Goal: Information Seeking & Learning: Compare options

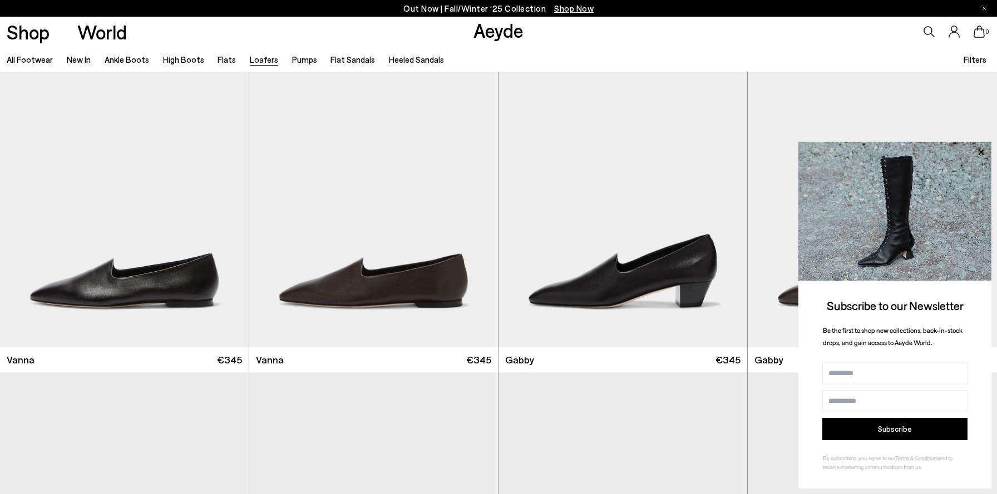
scroll to position [1962, 0]
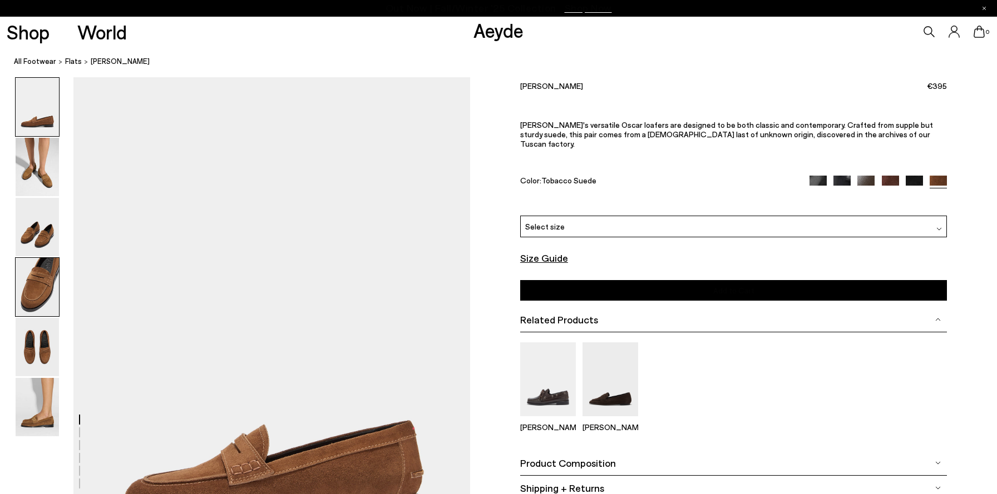
click at [39, 261] on img at bounding box center [37, 287] width 43 height 58
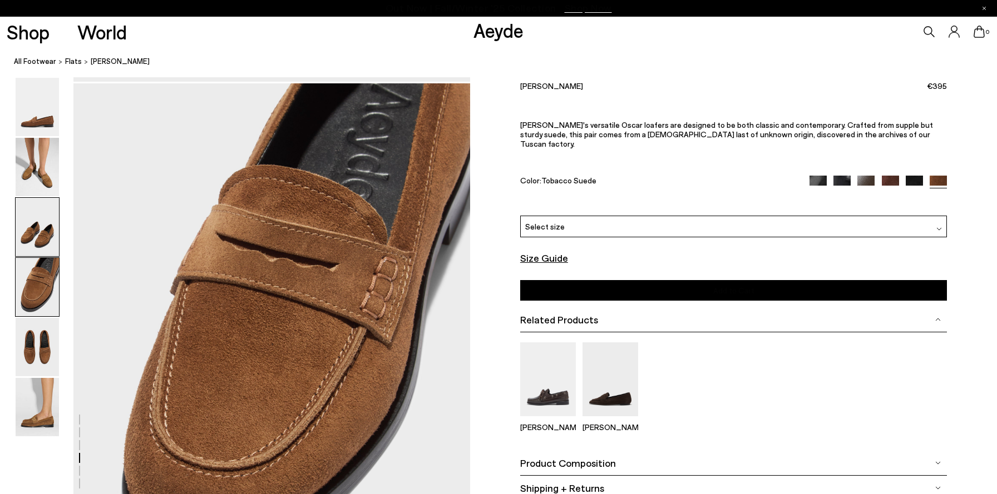
scroll to position [1593, 0]
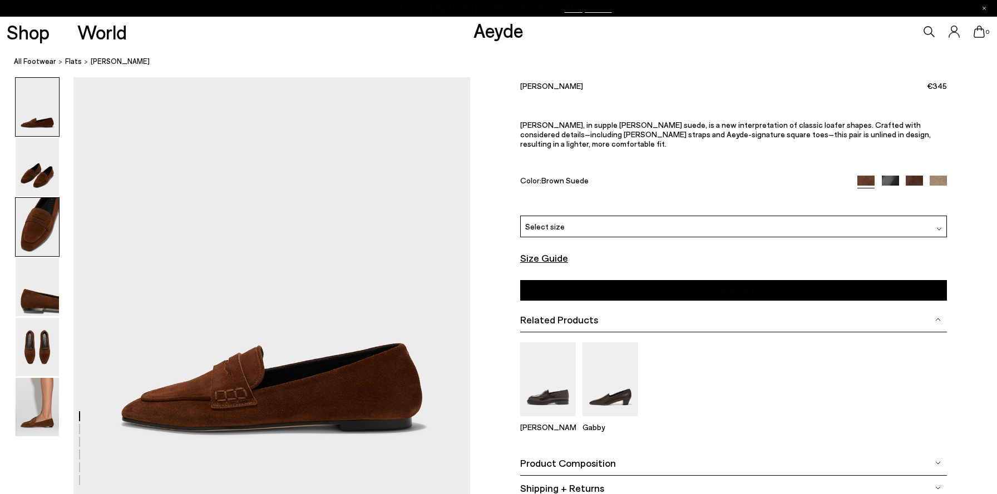
click at [24, 236] on img at bounding box center [37, 227] width 43 height 58
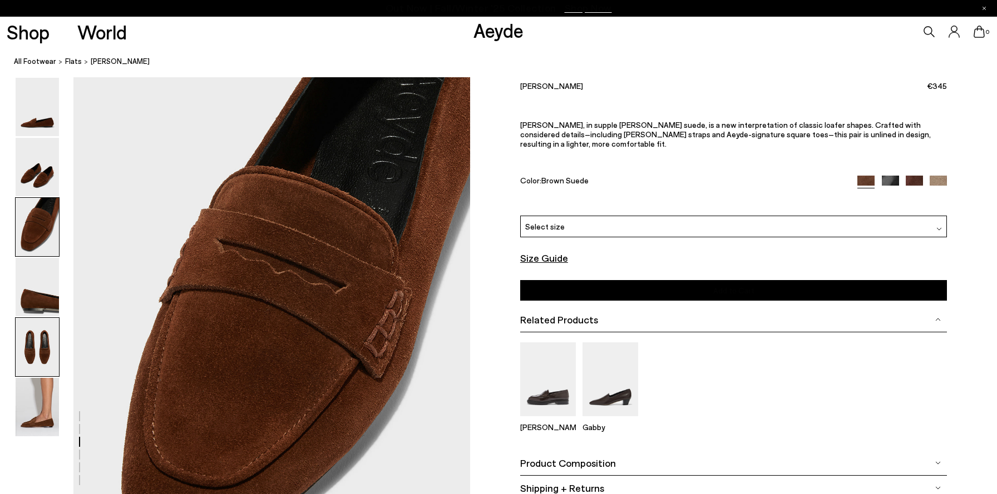
click at [44, 323] on img at bounding box center [37, 347] width 43 height 58
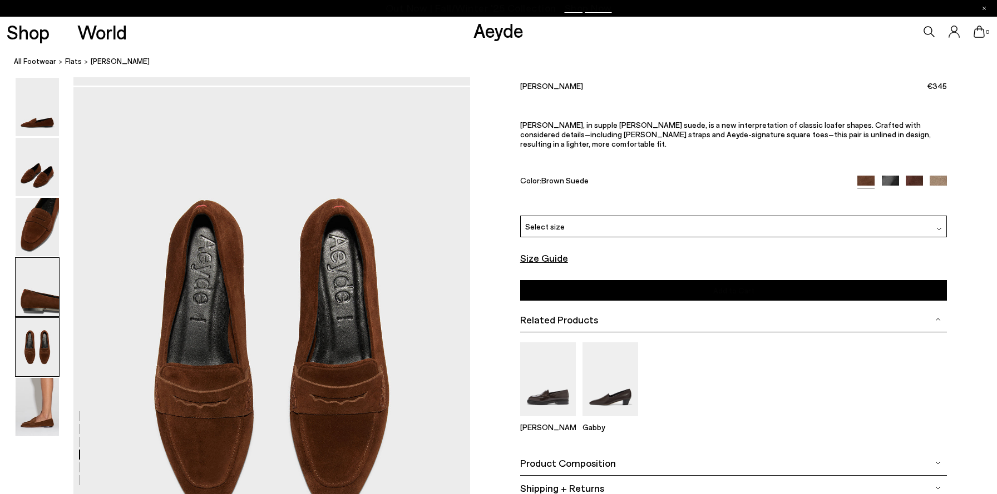
scroll to position [2012, 0]
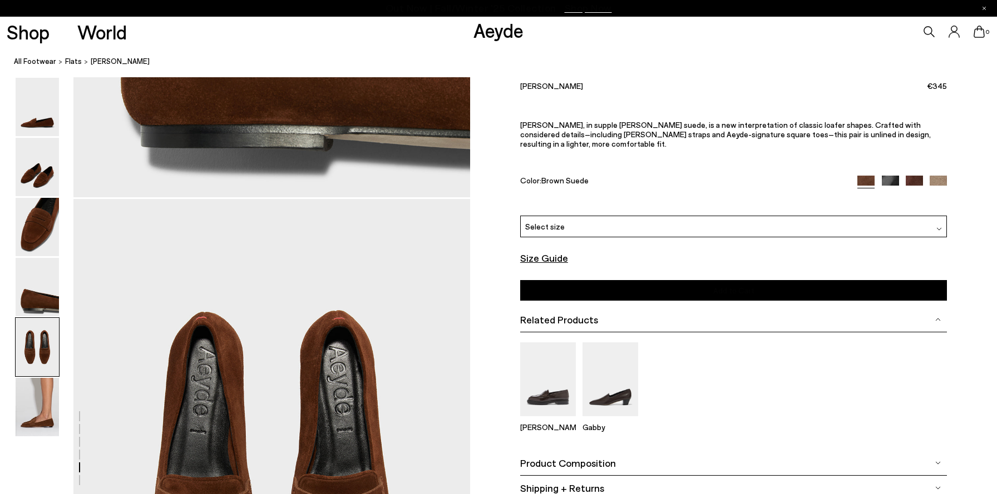
scroll to position [2012, 0]
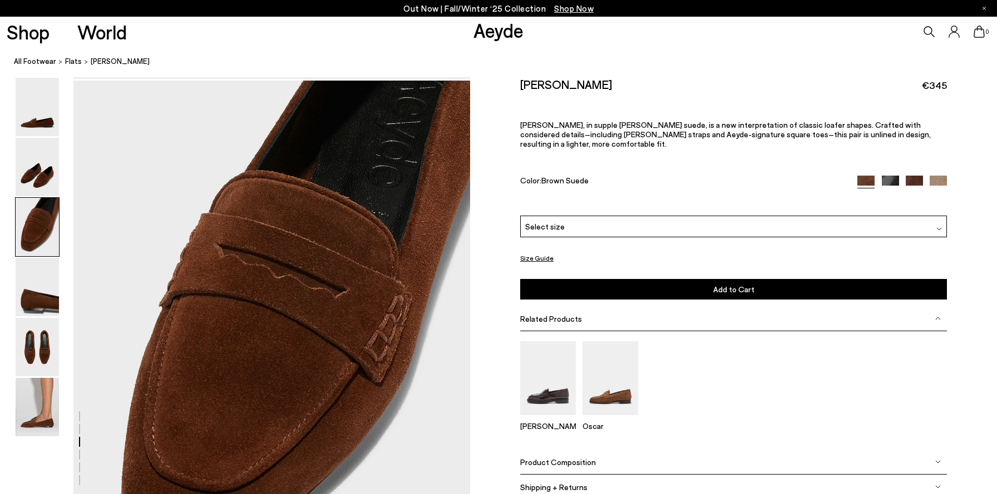
scroll to position [951, 0]
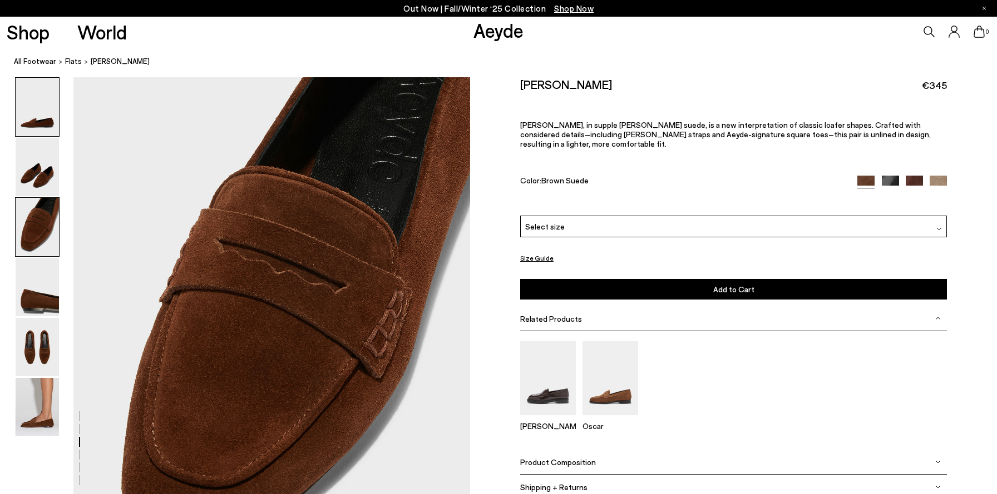
click at [33, 118] on img at bounding box center [37, 107] width 43 height 58
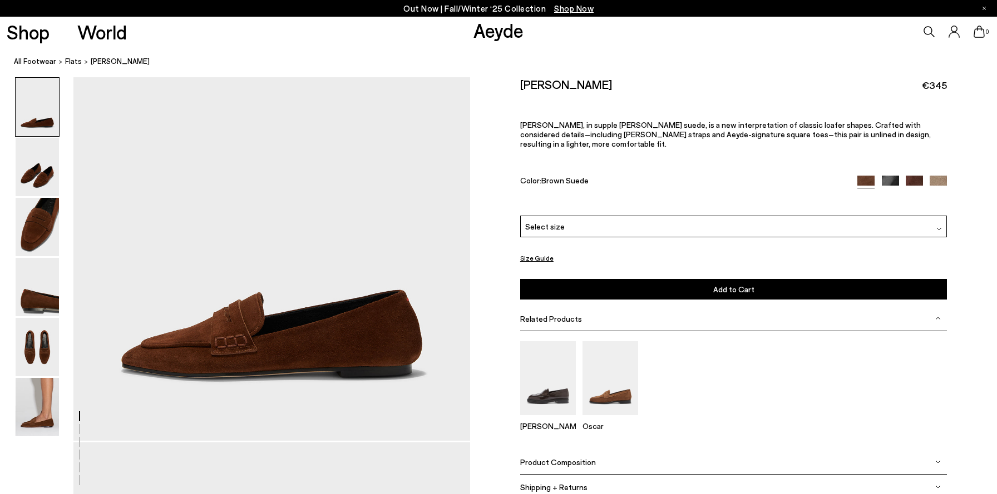
scroll to position [0, 0]
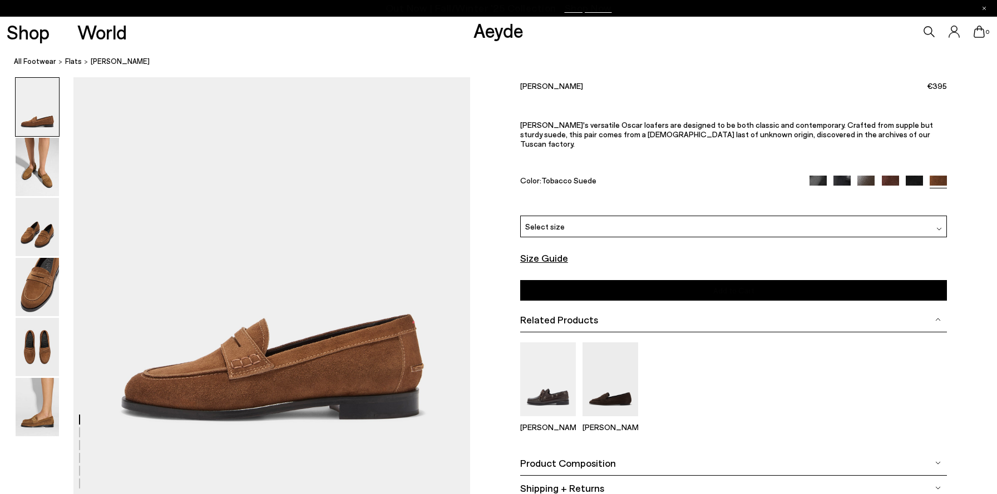
scroll to position [107, 0]
